Goal: Information Seeking & Learning: Find specific fact

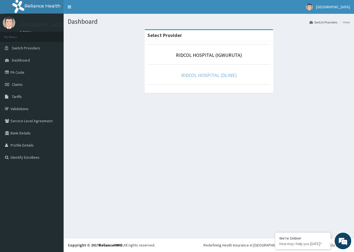
click at [210, 77] on link "RIDCOL HOSPITAL (DLINE)" at bounding box center [209, 75] width 56 height 6
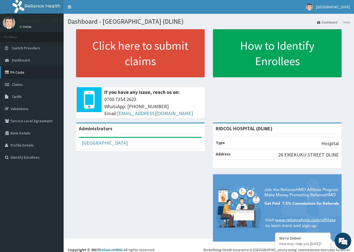
click at [25, 72] on link "PA Code" at bounding box center [32, 72] width 64 height 12
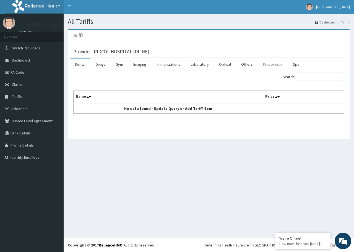
click at [268, 62] on link "Procedures" at bounding box center [272, 65] width 28 height 12
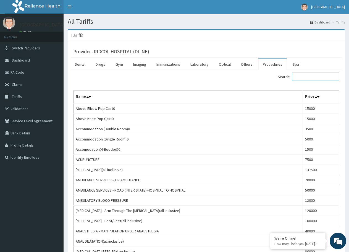
click at [314, 77] on input "Search:" at bounding box center [316, 77] width 48 height 8
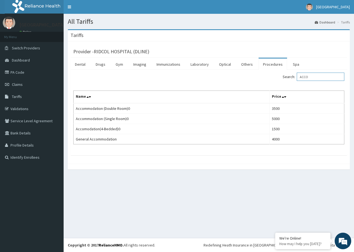
type input "ACCO"
click at [323, 75] on input "ACCO" at bounding box center [320, 77] width 48 height 8
click at [103, 64] on link "Drugs" at bounding box center [100, 65] width 19 height 12
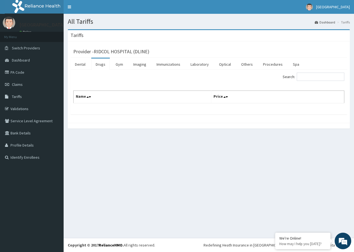
click at [95, 62] on link "Drugs" at bounding box center [100, 65] width 19 height 12
click at [119, 64] on link "Gym" at bounding box center [119, 65] width 16 height 12
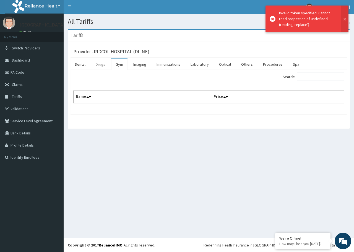
click at [103, 68] on link "Drugs" at bounding box center [100, 65] width 19 height 12
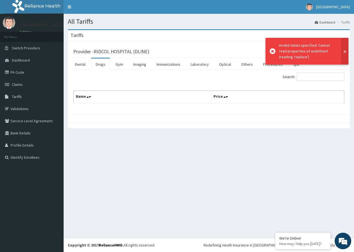
click at [346, 54] on button at bounding box center [344, 51] width 7 height 27
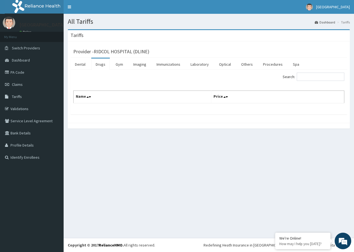
click at [102, 66] on link "Drugs" at bounding box center [100, 65] width 19 height 12
click at [84, 63] on link "Dental" at bounding box center [79, 65] width 19 height 12
click at [204, 63] on link "Laboratory" at bounding box center [199, 65] width 27 height 12
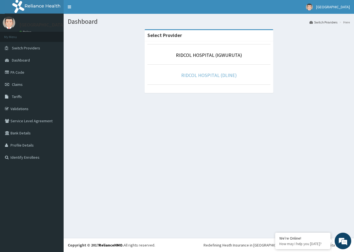
click at [206, 76] on link "RIDCOL HOSPITAL (DLINE)" at bounding box center [209, 75] width 56 height 6
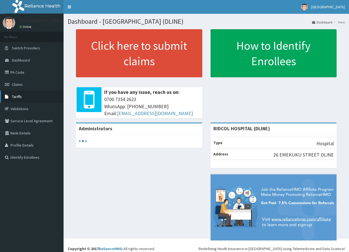
click at [11, 99] on link "Tariffs" at bounding box center [32, 97] width 64 height 12
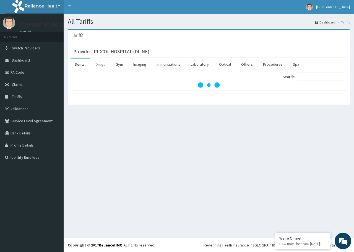
click at [98, 62] on link "Drugs" at bounding box center [100, 65] width 19 height 12
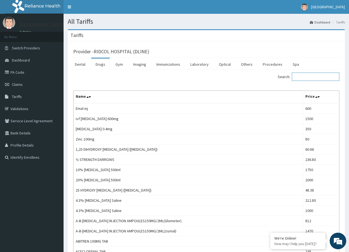
click at [310, 80] on input "Search:" at bounding box center [316, 77] width 48 height 8
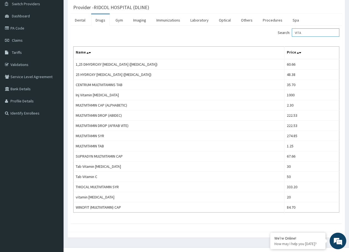
scroll to position [54, 0]
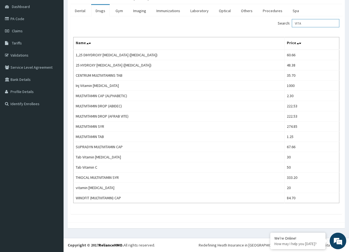
type input "VITA"
